Goal: Download file/media

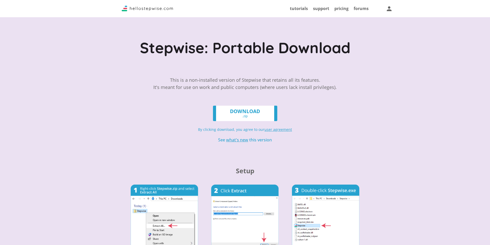
click at [250, 113] on link "DOWNLOAD .zip" at bounding box center [245, 113] width 64 height 15
click at [261, 111] on link "DOWNLOAD .zip" at bounding box center [245, 113] width 64 height 15
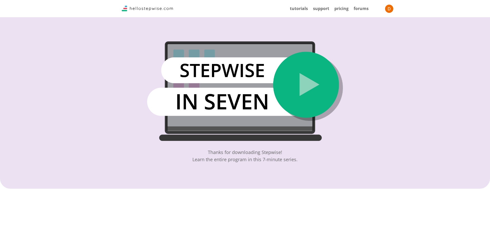
click at [295, 85] on img at bounding box center [245, 90] width 196 height 99
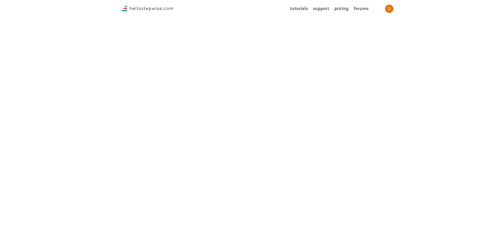
scroll to position [660, 0]
